Goal: Transaction & Acquisition: Download file/media

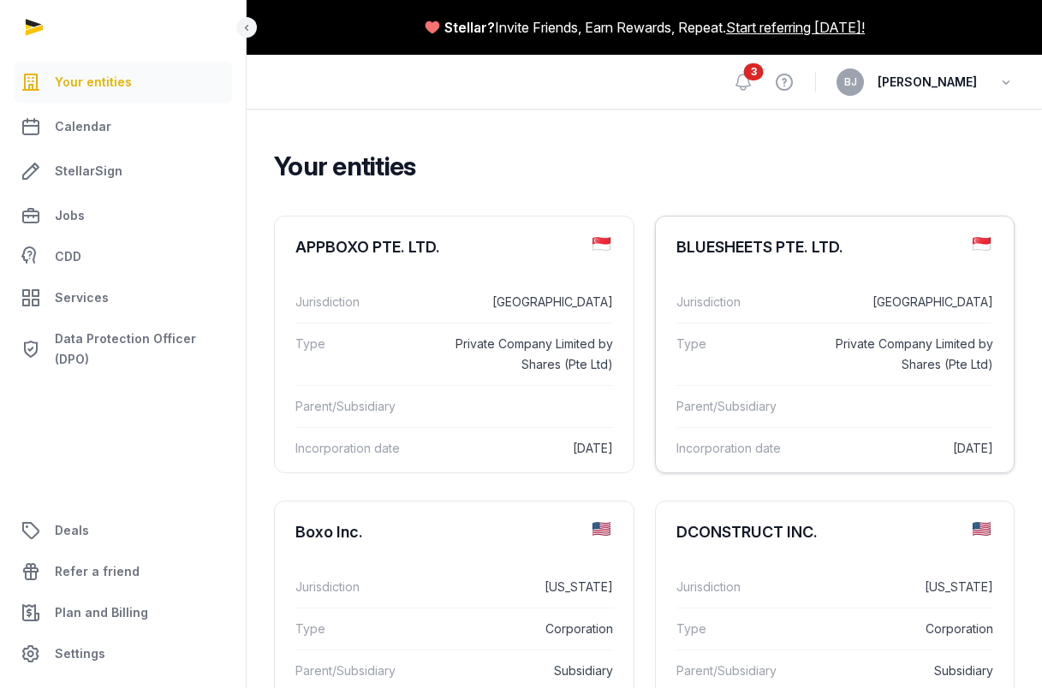
click at [801, 260] on div "BLUESHEETS PTE. LTD." at bounding box center [835, 248] width 359 height 62
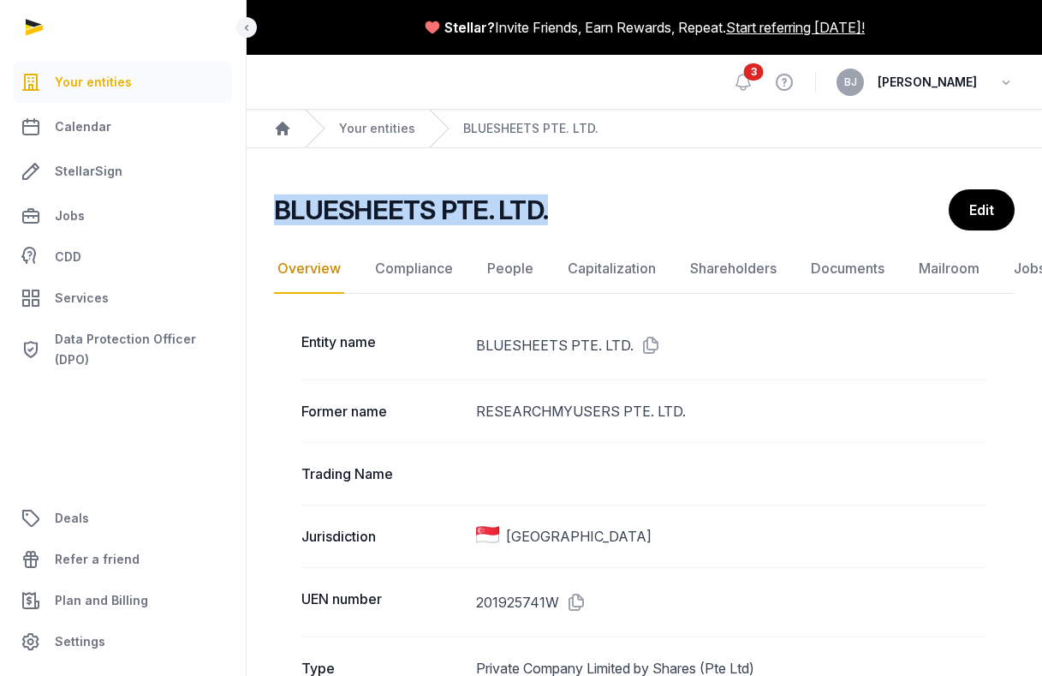
drag, startPoint x: 685, startPoint y: 228, endPoint x: 262, endPoint y: 200, distance: 424.0
drag, startPoint x: 581, startPoint y: 205, endPoint x: 273, endPoint y: 203, distance: 307.4
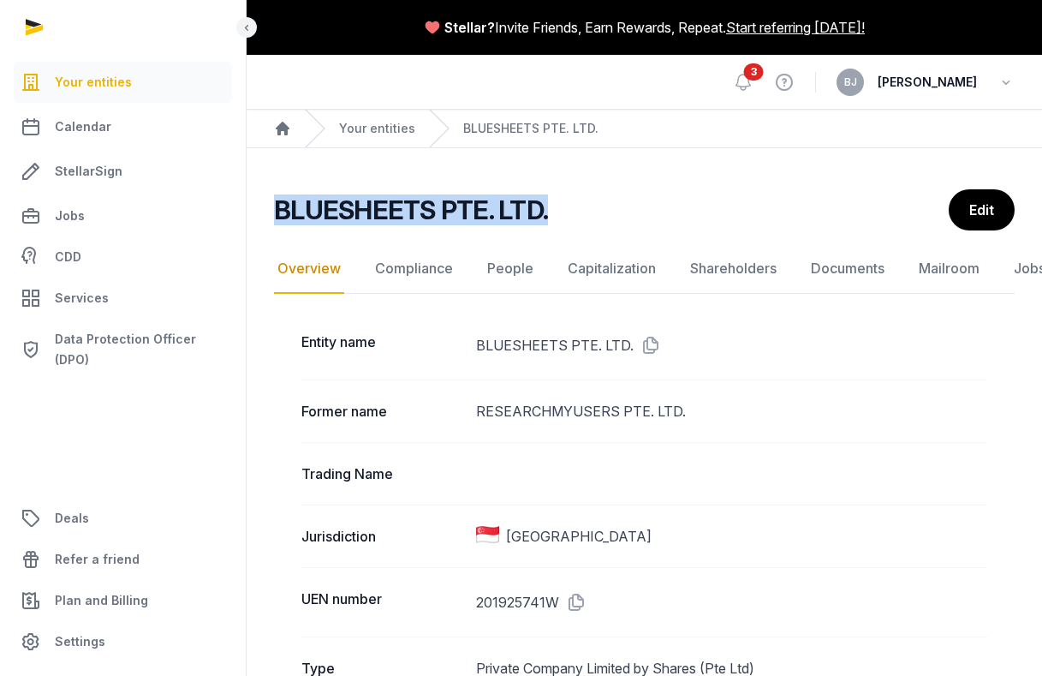
drag, startPoint x: 273, startPoint y: 203, endPoint x: 581, endPoint y: 207, distance: 308.3
click at [581, 207] on div "BLUESHEETS PTE. LTD." at bounding box center [604, 209] width 661 height 31
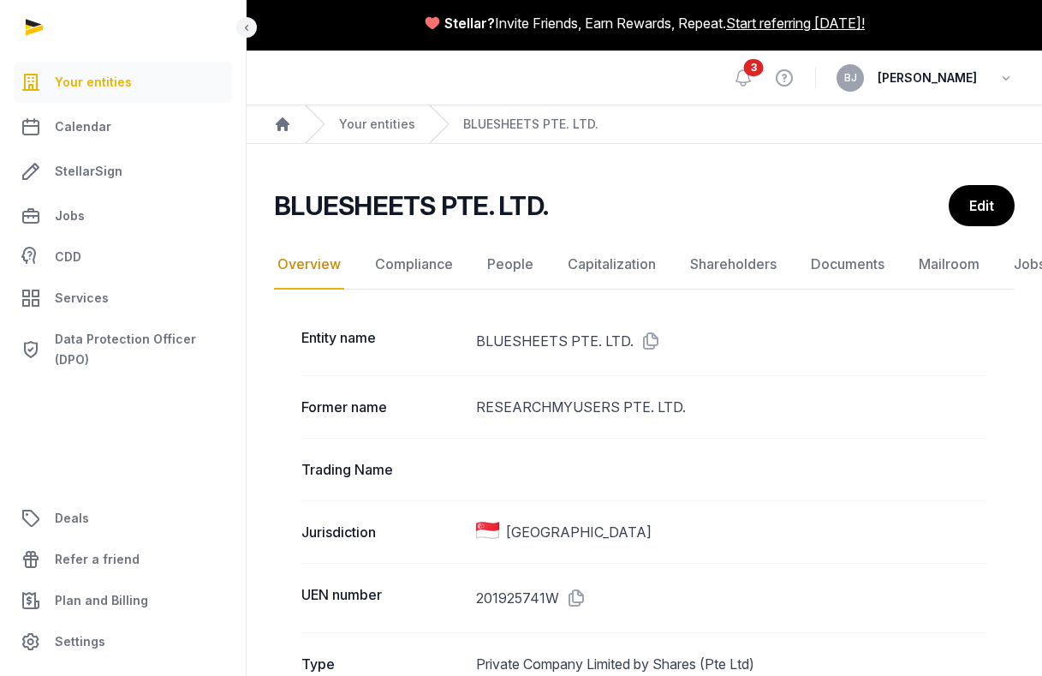
scroll to position [15, 0]
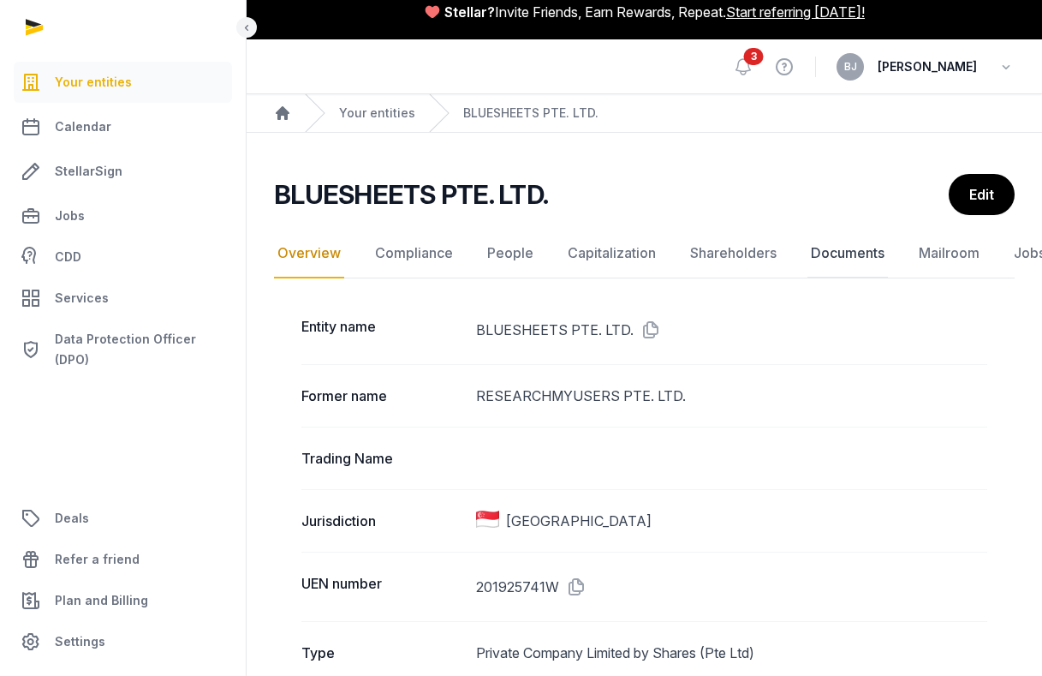
click at [827, 258] on link "Documents" at bounding box center [848, 254] width 80 height 50
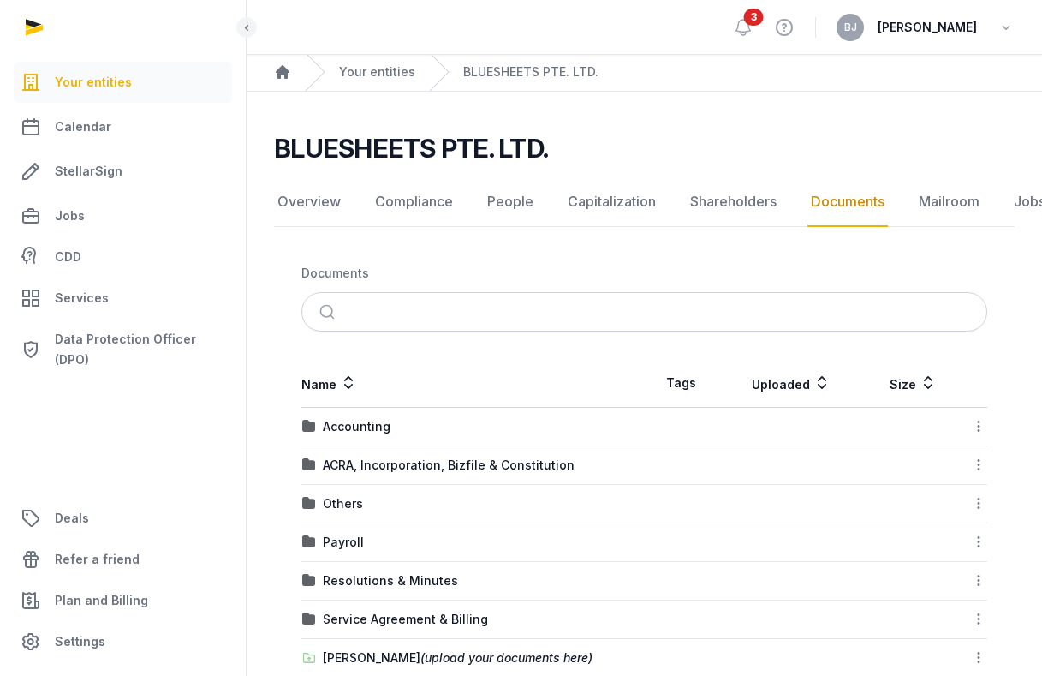
scroll to position [75, 0]
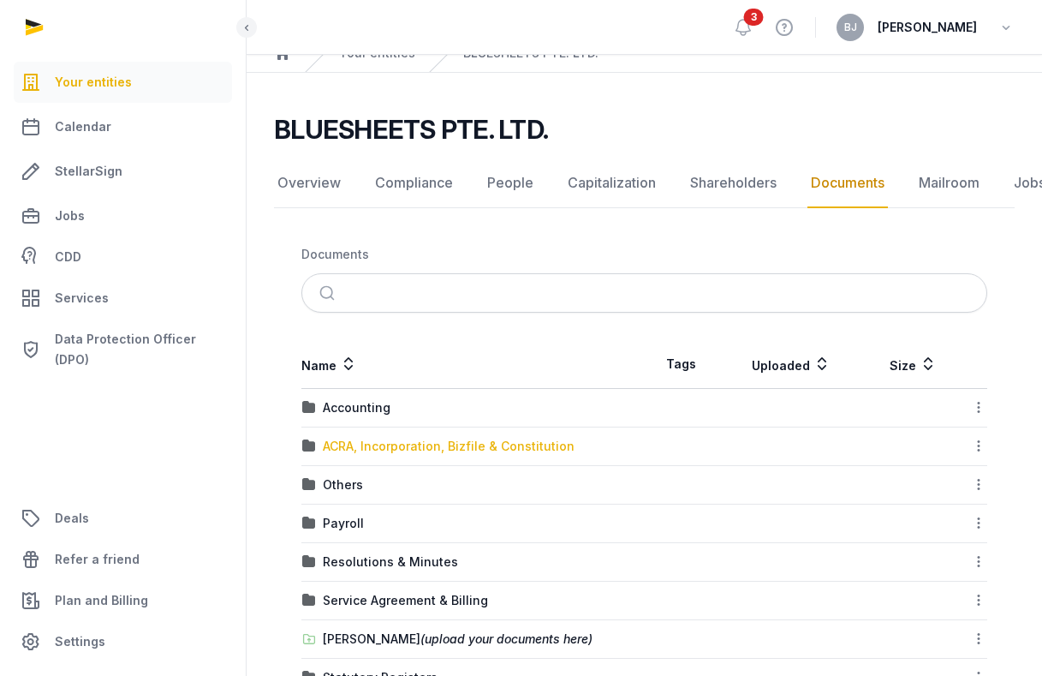
click at [484, 449] on div "ACRA, Incorporation, Bizfile & Constitution" at bounding box center [449, 446] width 252 height 17
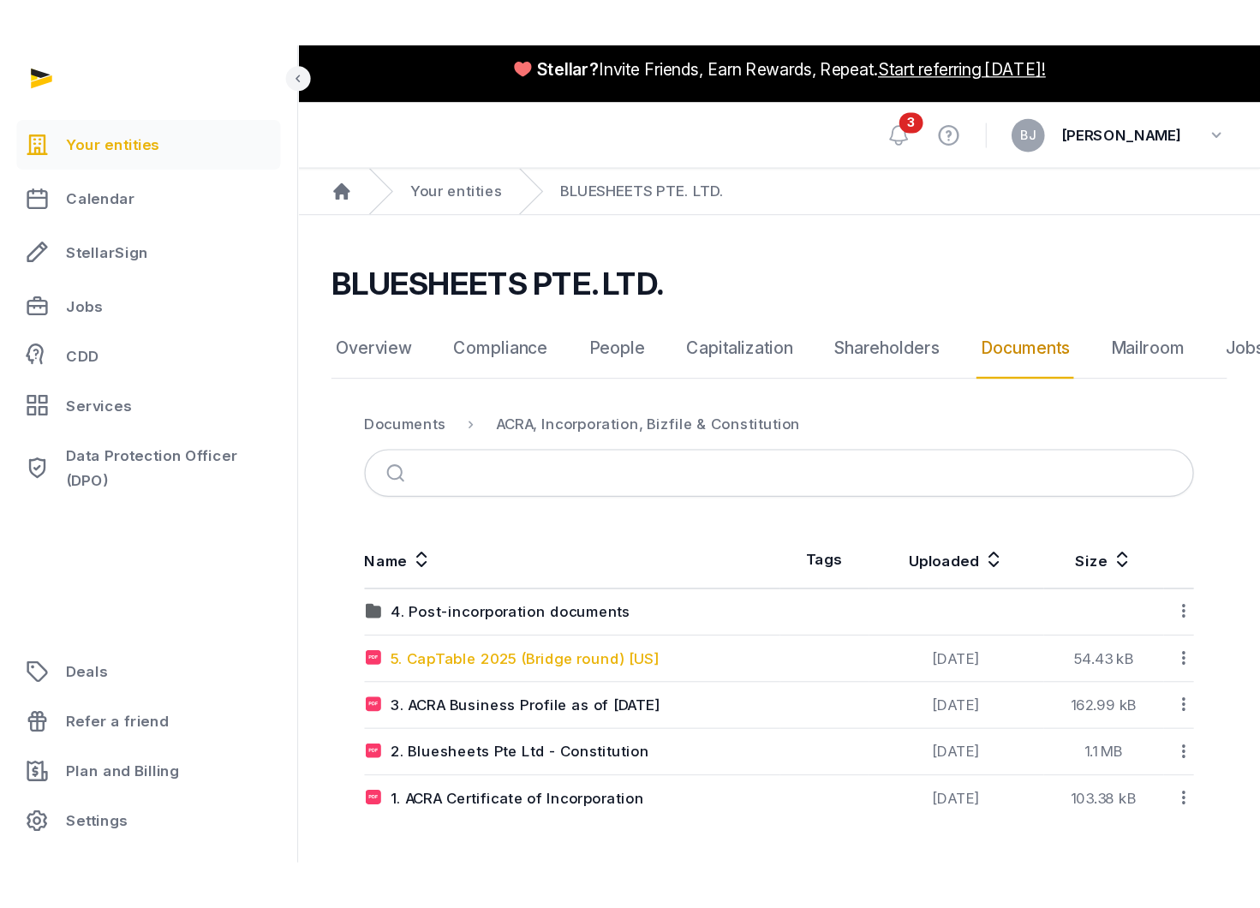
scroll to position [0, 0]
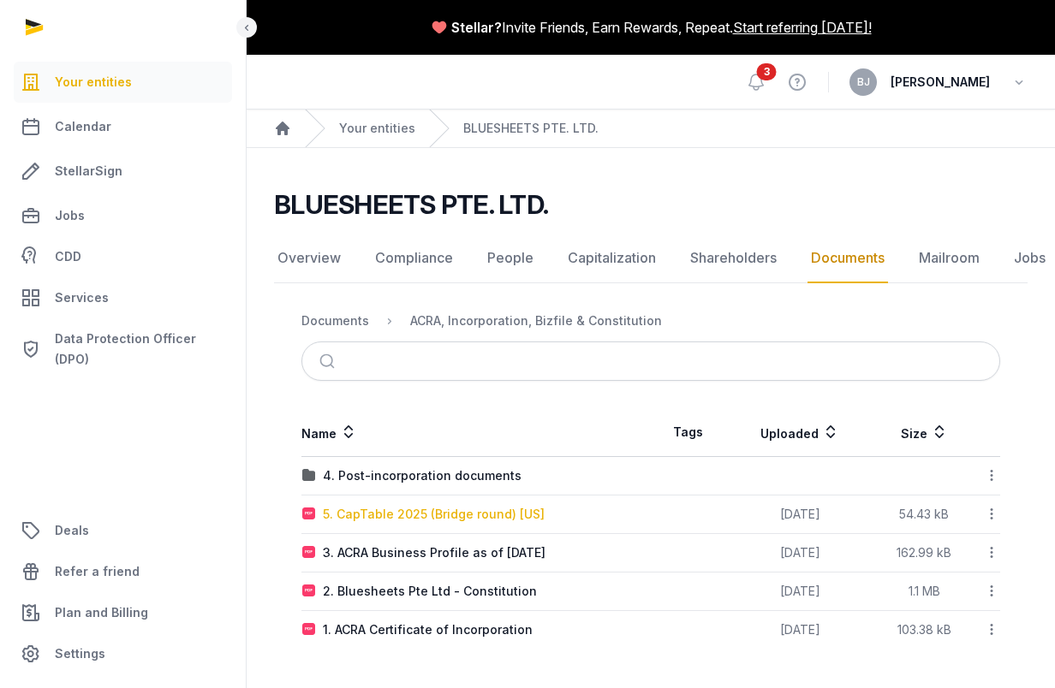
click at [468, 506] on div "5. CapTable 2025 (Bridge round) [US]" at bounding box center [434, 514] width 222 height 17
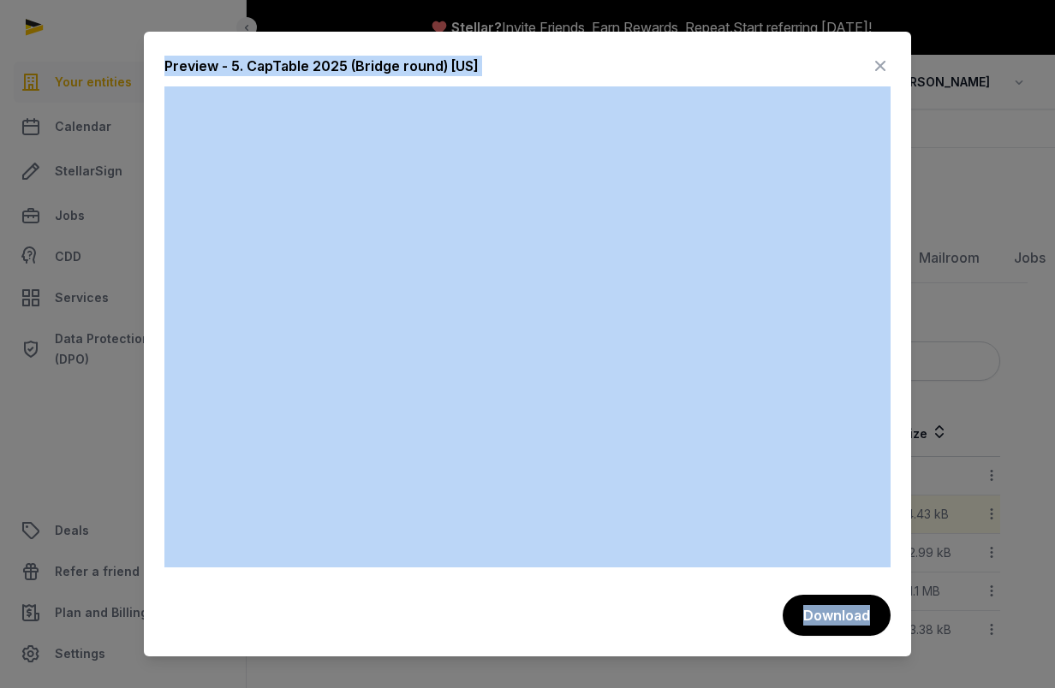
drag, startPoint x: 154, startPoint y: 653, endPoint x: 110, endPoint y: 661, distance: 45.2
click at [110, 661] on div "Preview - 5. CapTable 2025 (Bridge round) [[GEOGRAPHIC_DATA]] Download" at bounding box center [527, 344] width 1055 height 688
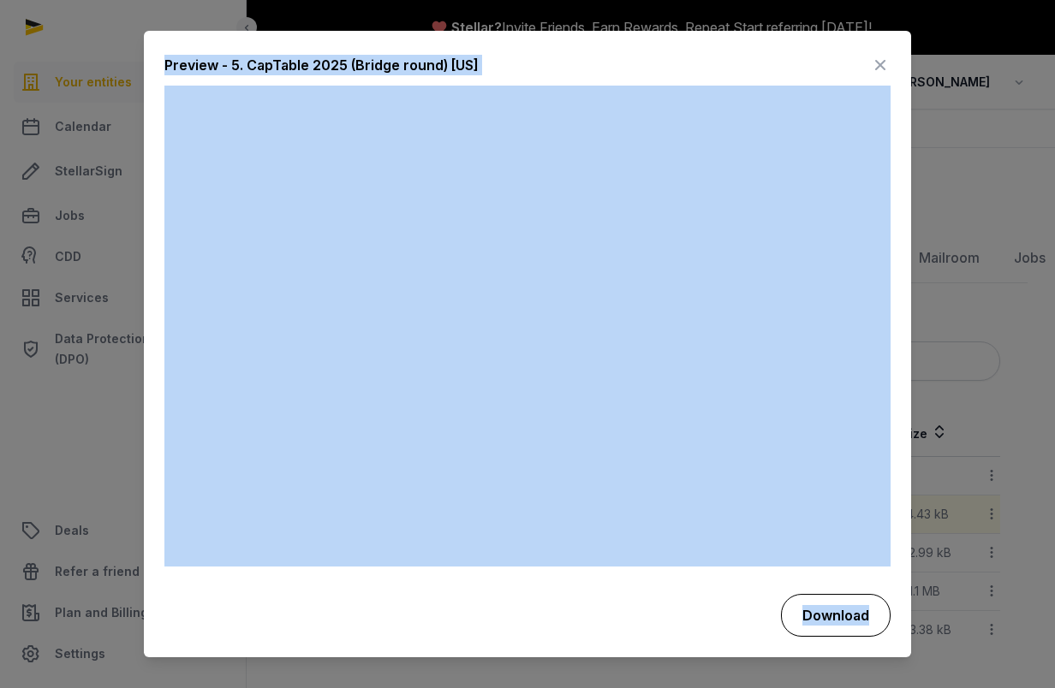
click at [814, 594] on div "Preview - 5. CapTable 2025 (Bridge round) [[GEOGRAPHIC_DATA]] Download" at bounding box center [527, 345] width 767 height 628
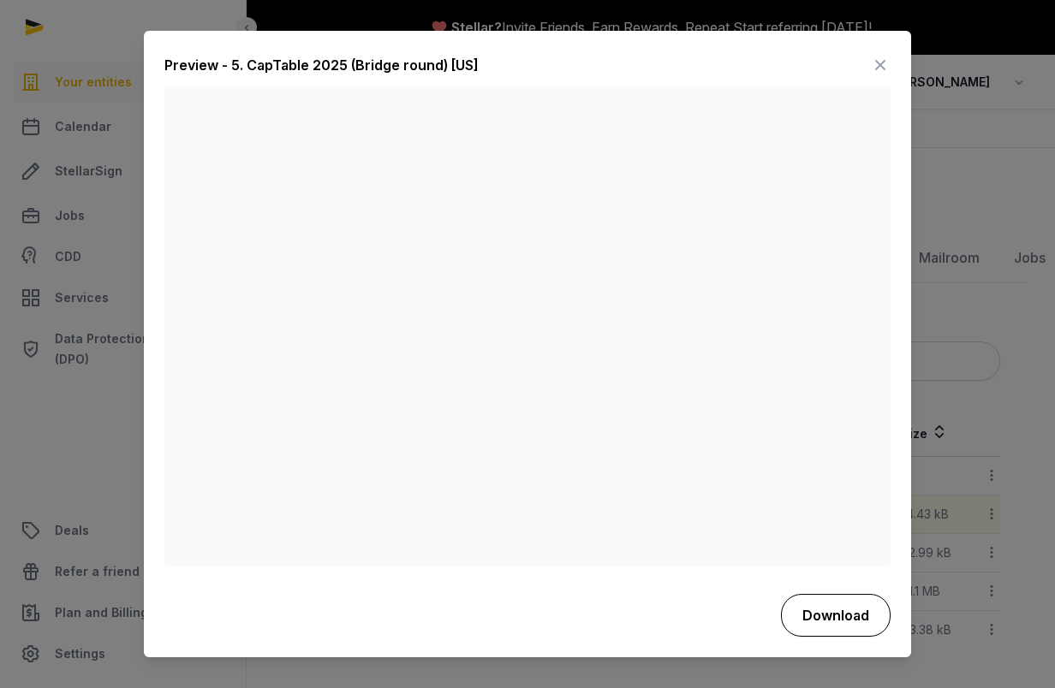
click at [832, 624] on button "Download" at bounding box center [836, 615] width 110 height 43
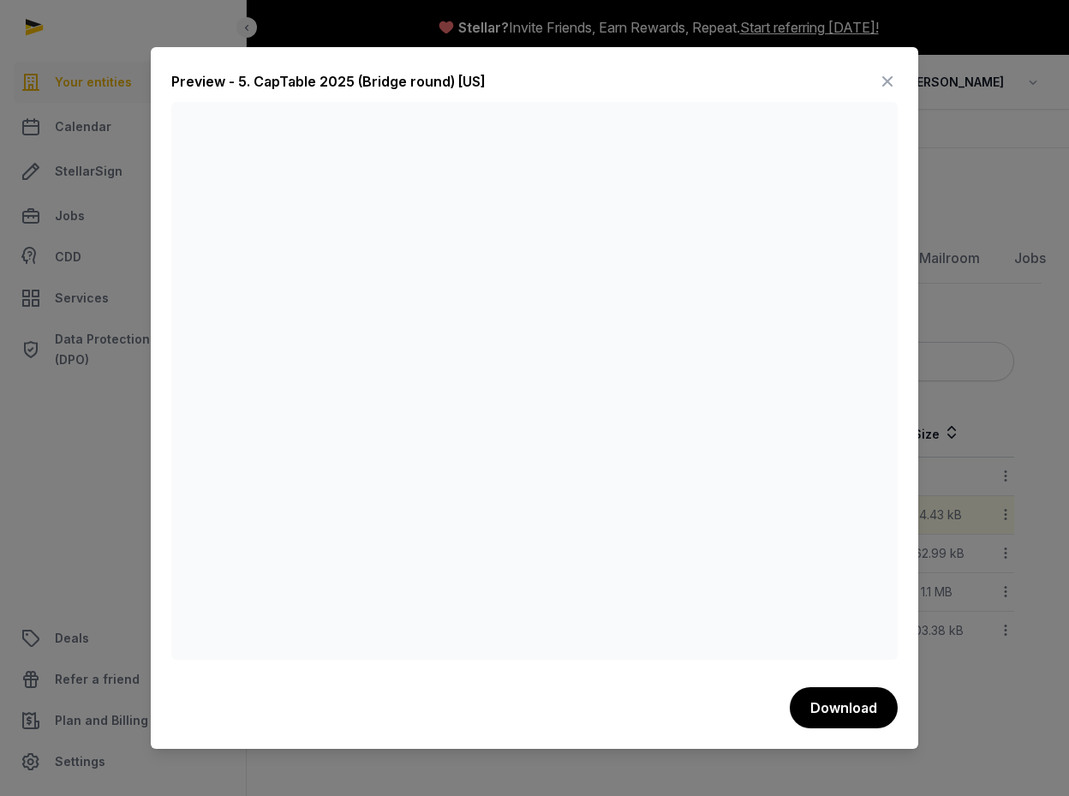
click at [883, 83] on icon at bounding box center [887, 81] width 21 height 27
